Goal: Information Seeking & Learning: Check status

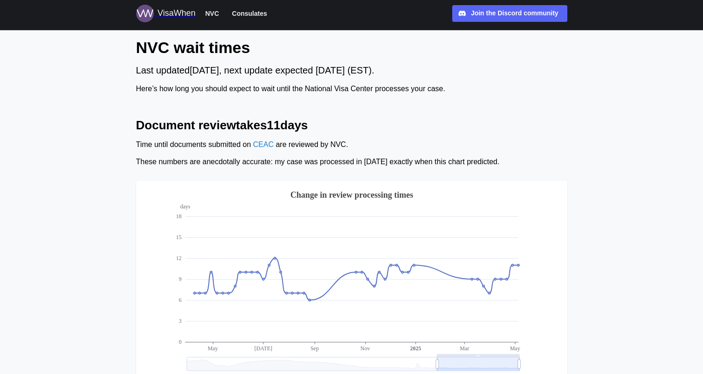
click at [249, 13] on span "Consulates" at bounding box center [249, 13] width 35 height 11
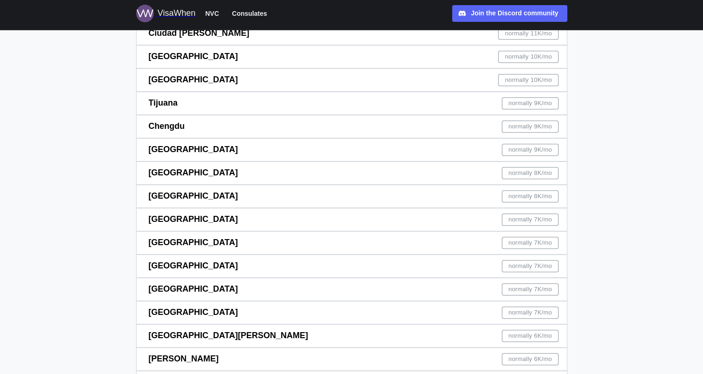
scroll to position [483, 0]
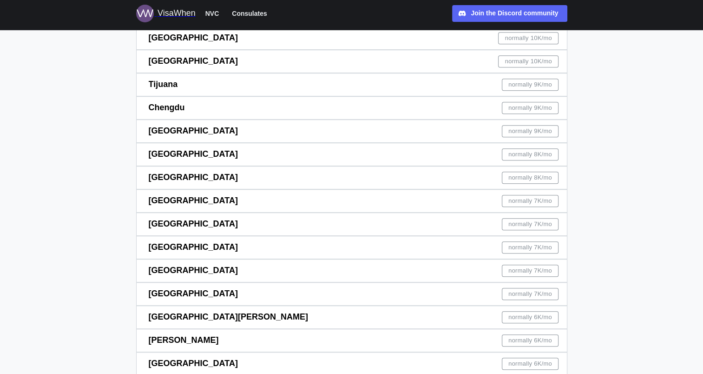
click at [162, 245] on span "[GEOGRAPHIC_DATA]" at bounding box center [193, 246] width 89 height 9
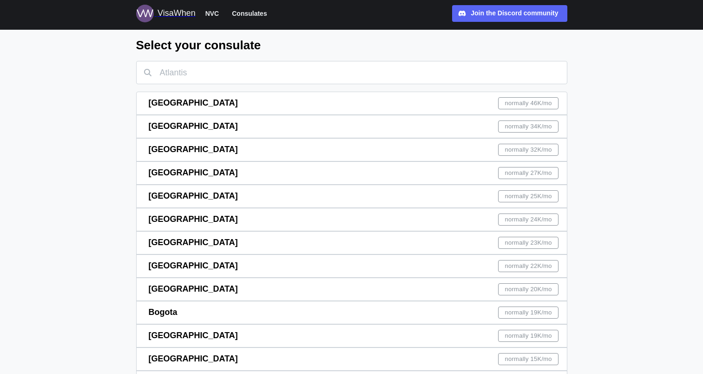
scroll to position [483, 0]
